Goal: Information Seeking & Learning: Learn about a topic

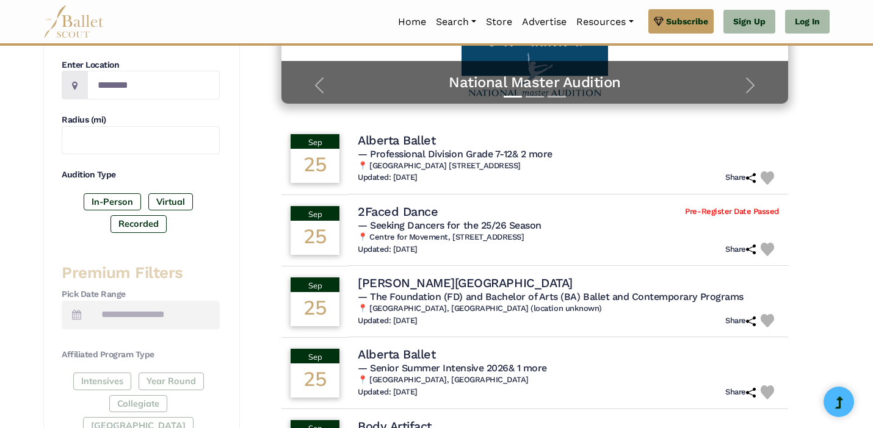
scroll to position [281, 0]
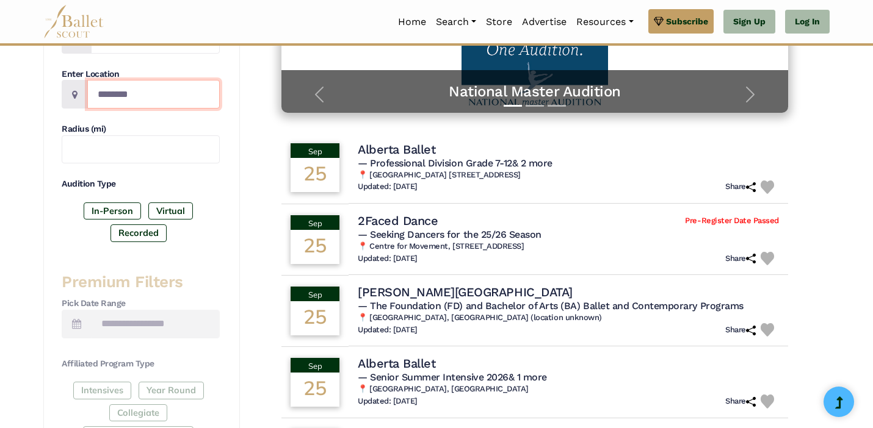
click at [113, 89] on input "Location" at bounding box center [153, 94] width 132 height 29
type input "**********"
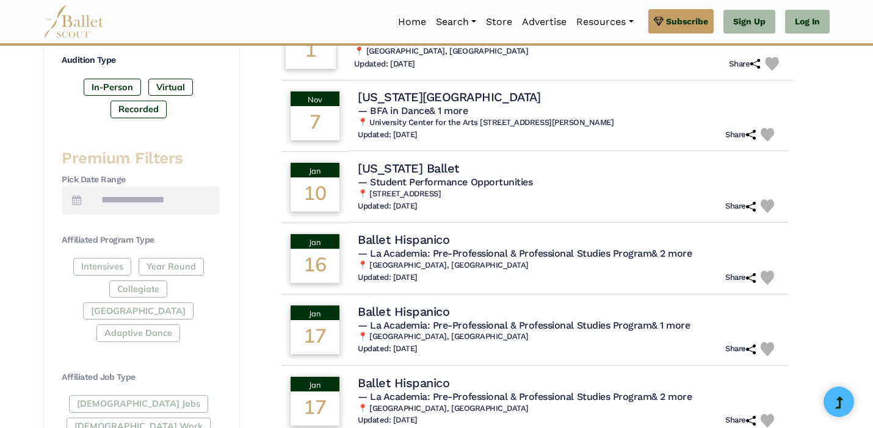
scroll to position [407, 0]
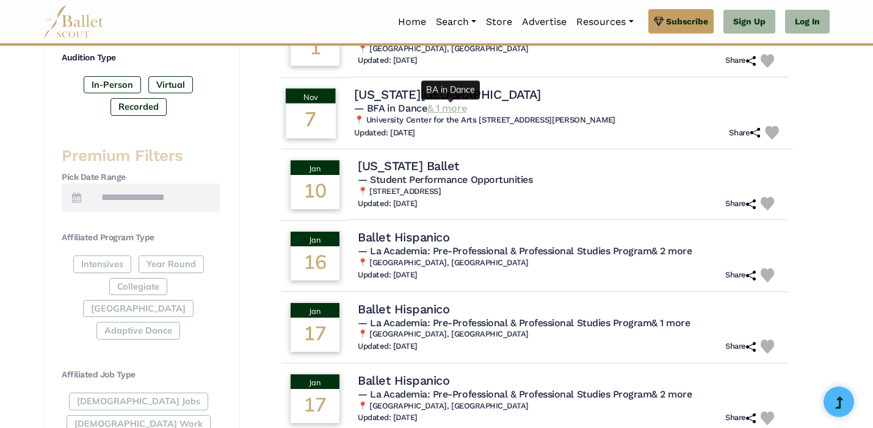
click at [450, 109] on link "& 1 more" at bounding box center [446, 109] width 39 height 12
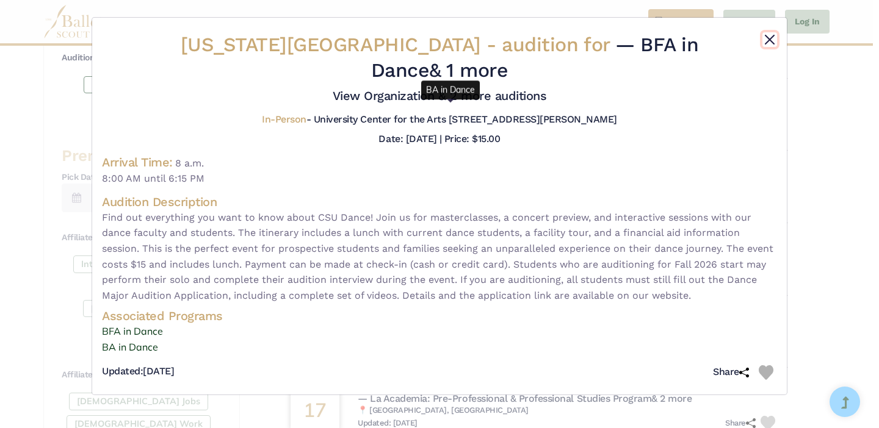
click at [771, 35] on button "Close" at bounding box center [769, 39] width 15 height 15
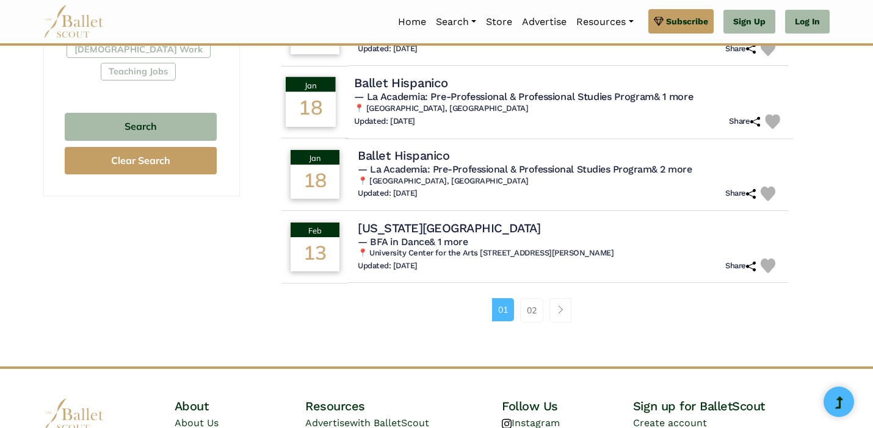
scroll to position [809, 0]
